Goal: Information Seeking & Learning: Learn about a topic

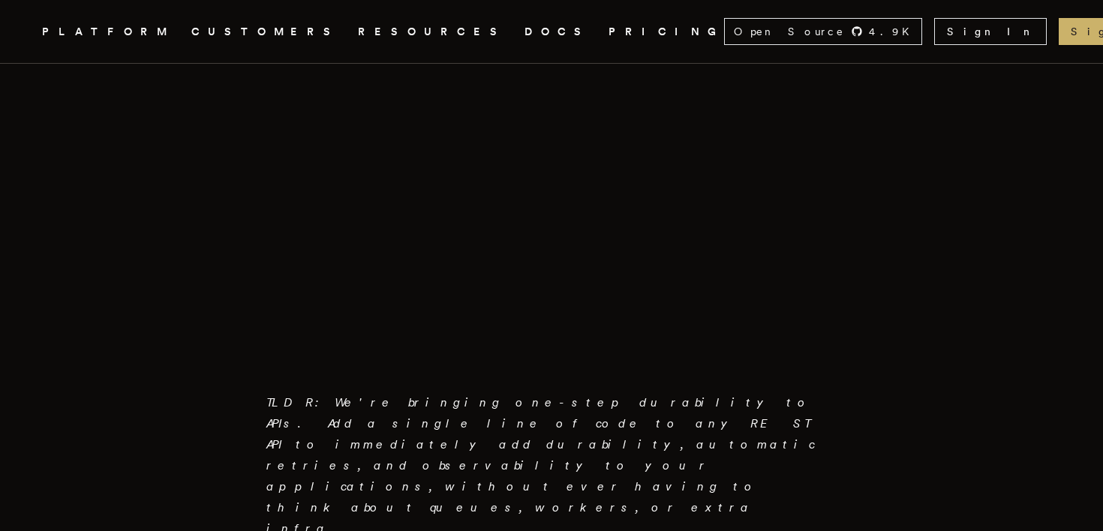
scroll to position [559, 0]
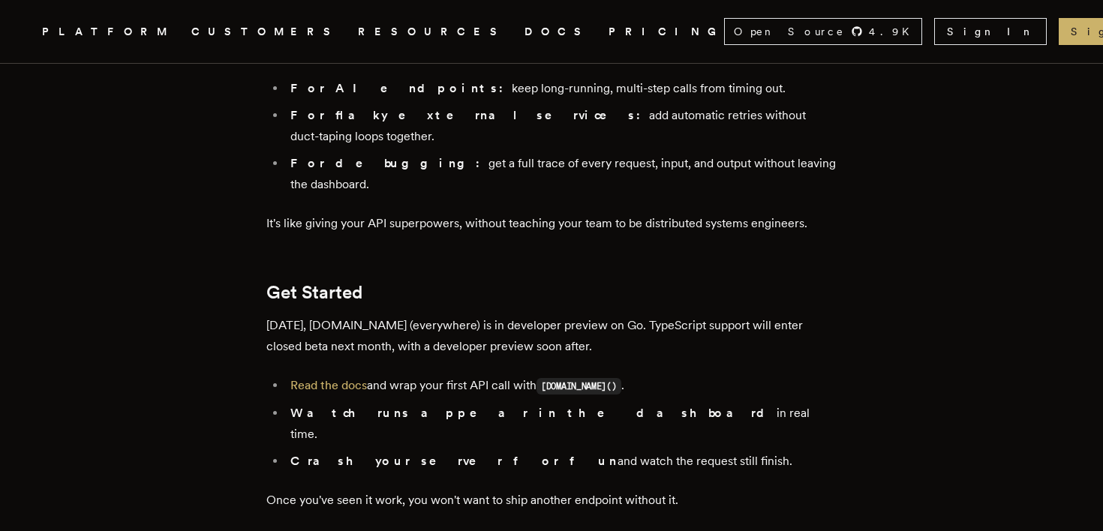
scroll to position [2510, 0]
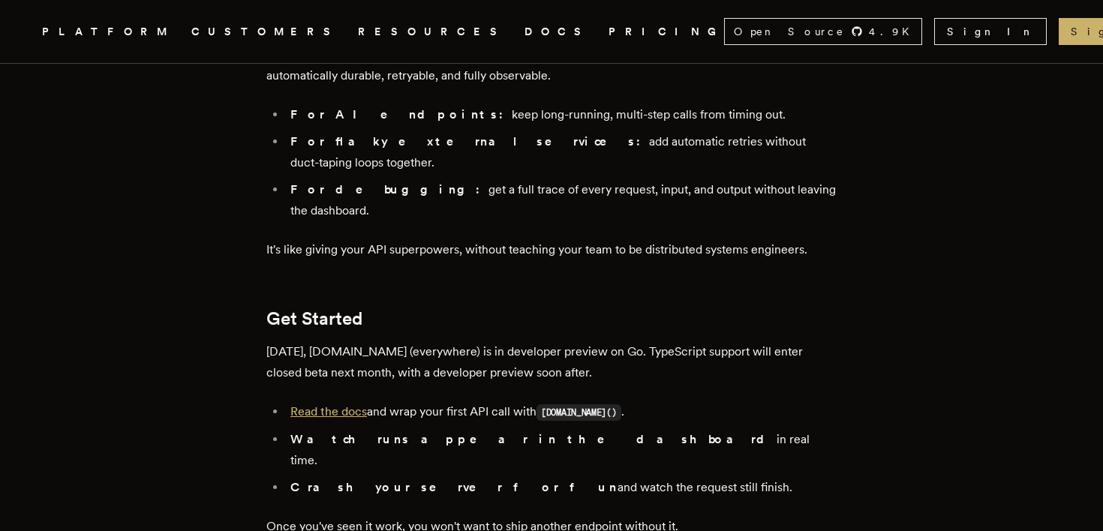
click at [335, 404] on link "Read the docs" at bounding box center [328, 411] width 77 height 14
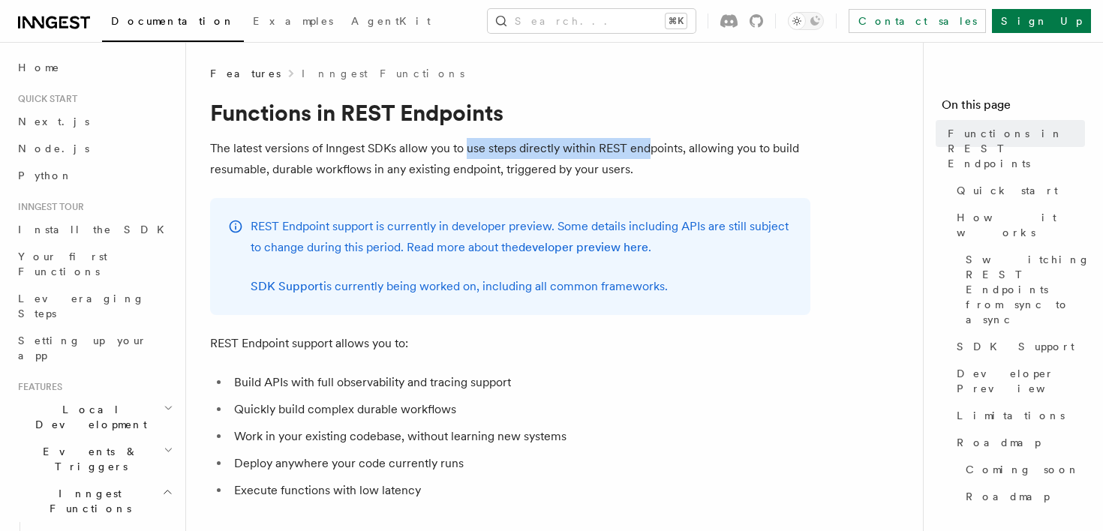
drag, startPoint x: 530, startPoint y: 148, endPoint x: 651, endPoint y: 149, distance: 120.8
click at [651, 149] on p "The latest versions of Inngest SDKs allow you to use steps directly within REST…" at bounding box center [510, 159] width 600 height 42
click at [710, 259] on div "REST Endpoint support is currently in developer preview. Some details including…" at bounding box center [522, 256] width 542 height 81
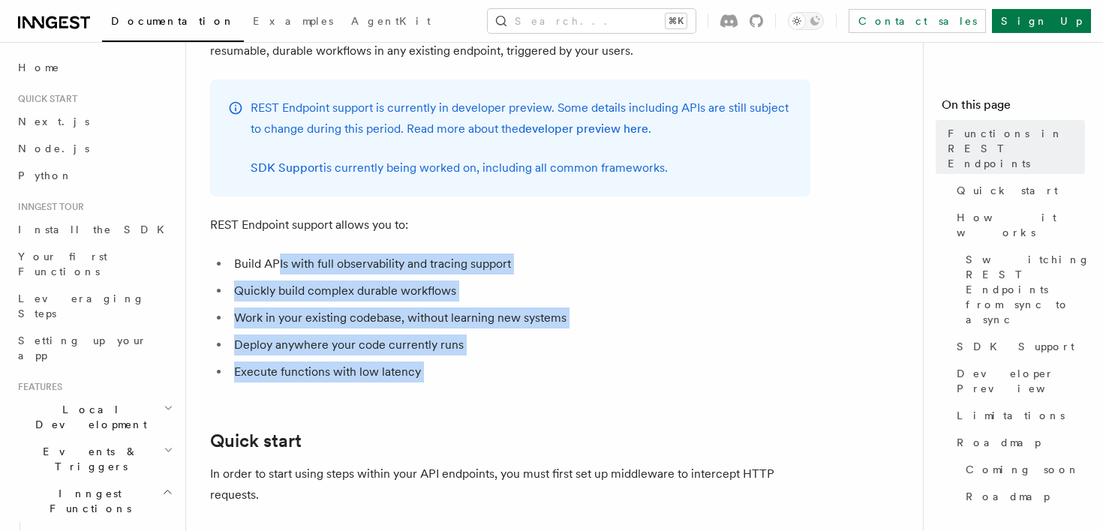
drag, startPoint x: 296, startPoint y: 263, endPoint x: 601, endPoint y: 395, distance: 332.0
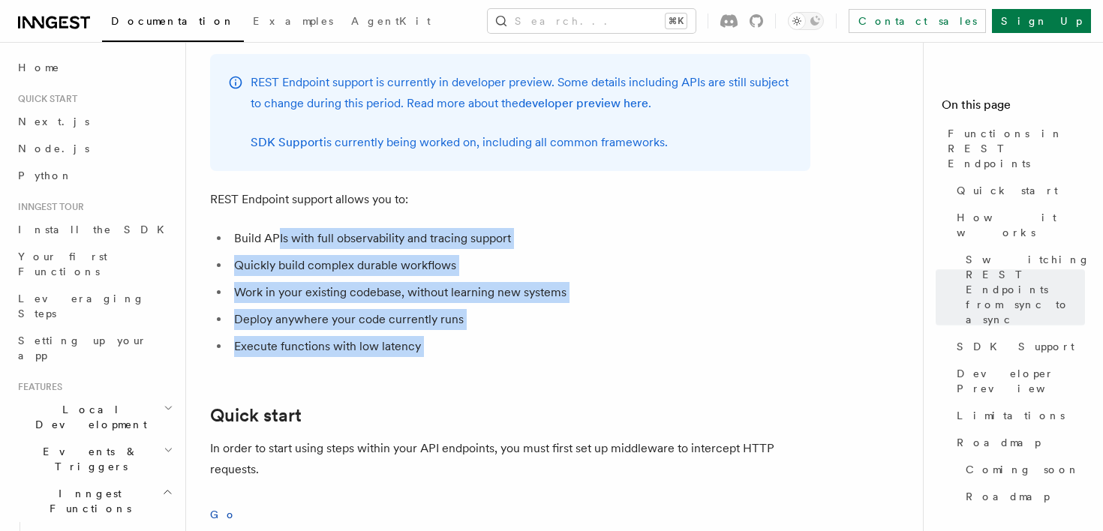
scroll to position [0, 0]
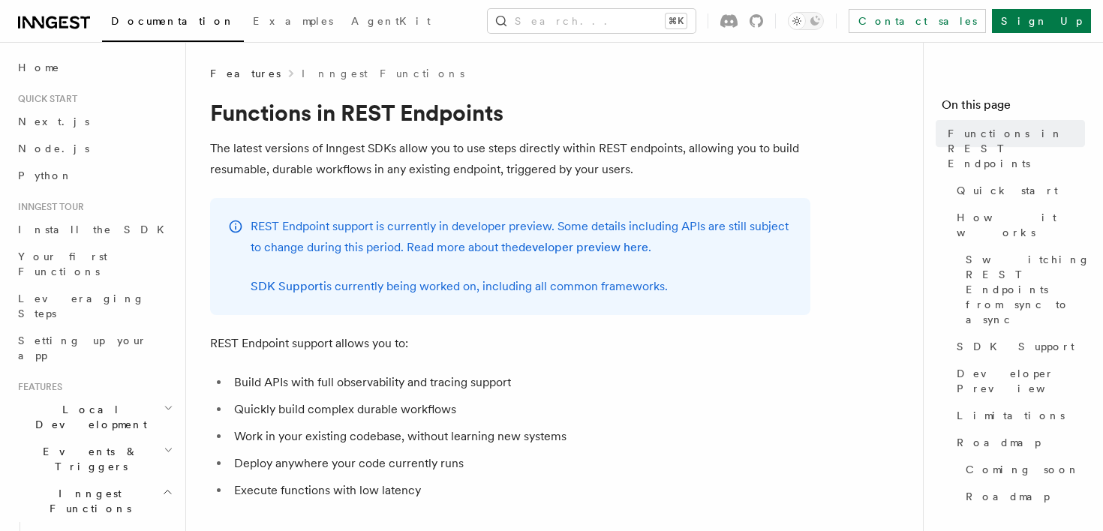
click at [685, 157] on p "The latest versions of Inngest SDKs allow you to use steps directly within REST…" at bounding box center [510, 159] width 600 height 42
click at [211, 114] on h1 "Functions in REST Endpoints" at bounding box center [510, 112] width 600 height 27
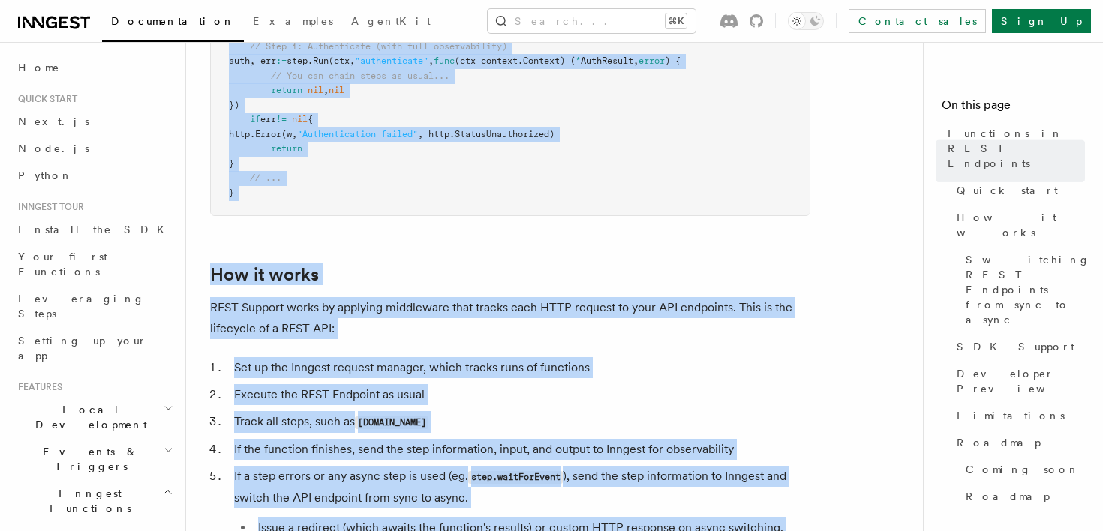
scroll to position [1707, 0]
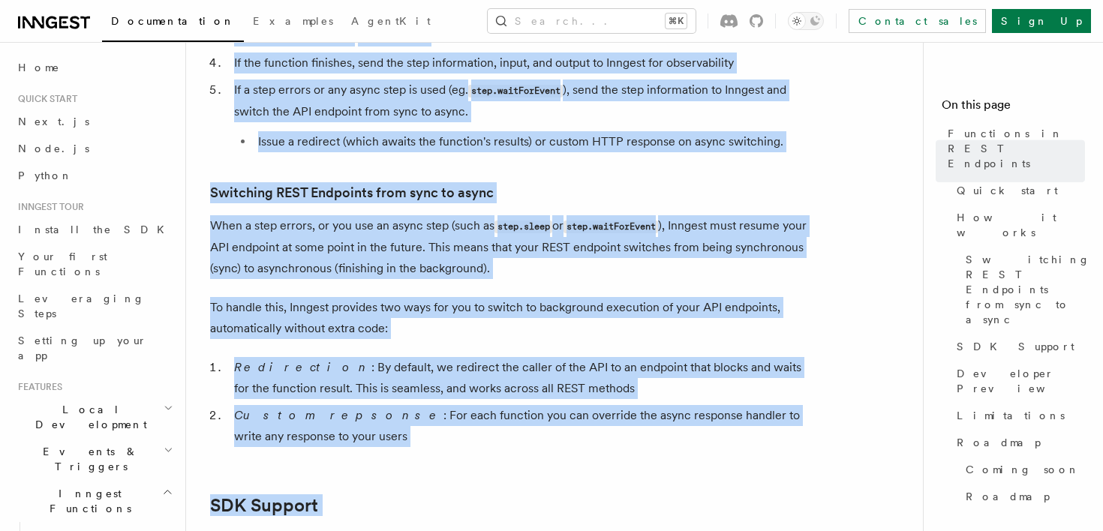
drag, startPoint x: 238, startPoint y: 140, endPoint x: 630, endPoint y: 432, distance: 489.5
click at [671, 482] on article "Features Inngest Functions Functions in REST Endpoints The latest versions of I…" at bounding box center [560, 56] width 701 height 3395
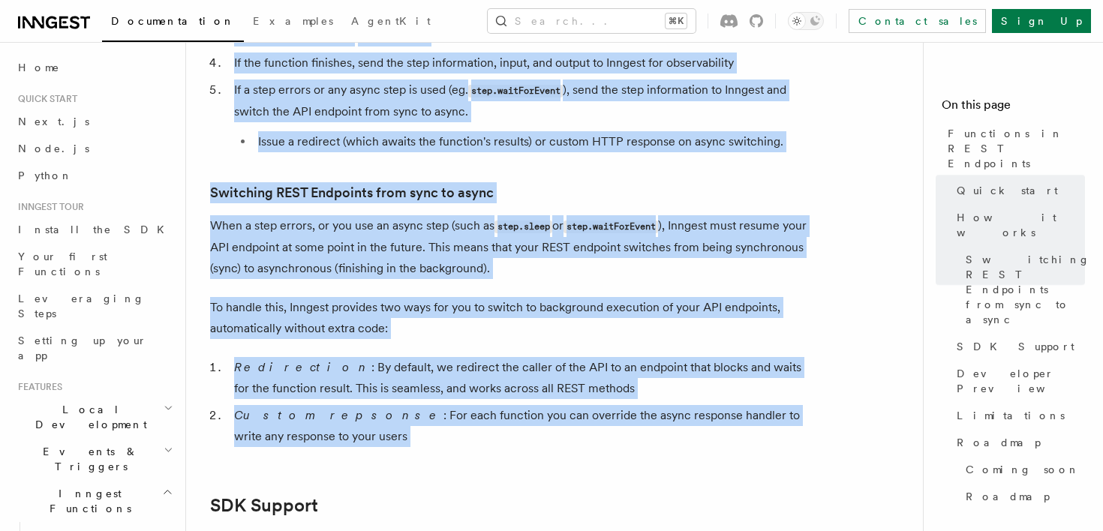
scroll to position [2474, 0]
